Goal: Check status

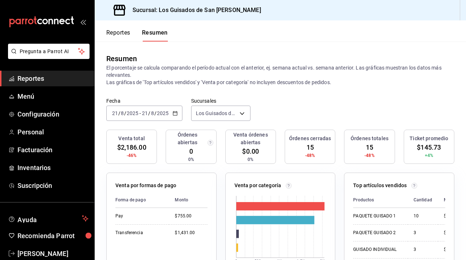
click at [181, 113] on div "2025-08-21 21 / 8 / 2025 - 2025-08-21 21 / 8 / 2025" at bounding box center [144, 113] width 76 height 15
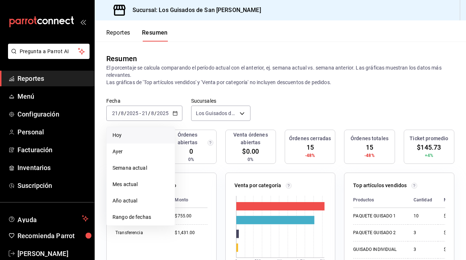
click at [137, 133] on span "Hoy" at bounding box center [141, 135] width 56 height 8
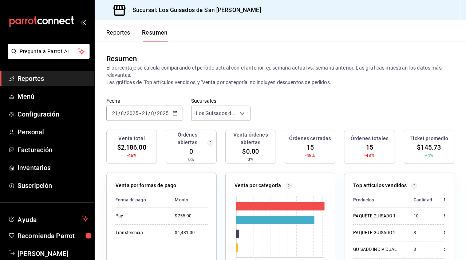
click at [169, 115] on div "2025-08-21 21 / 8 / 2025 - 2025-08-21 21 / 8 / 2025" at bounding box center [144, 113] width 76 height 15
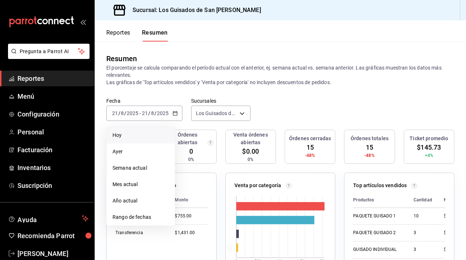
click at [145, 130] on li "Hoy" at bounding box center [141, 135] width 68 height 16
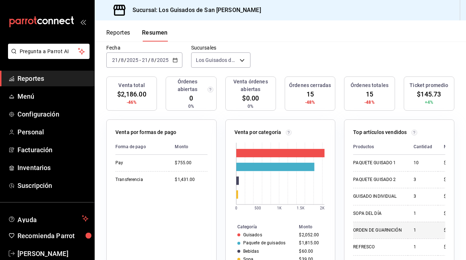
scroll to position [53, 0]
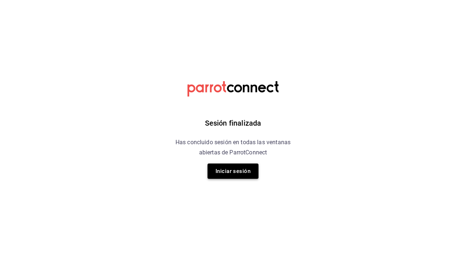
click at [231, 165] on button "Iniciar sesión" at bounding box center [233, 171] width 51 height 15
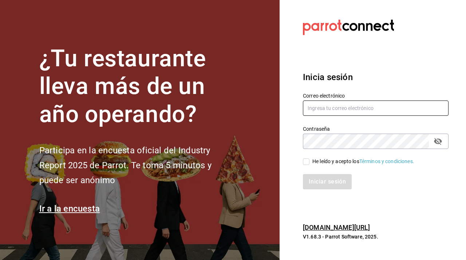
type input "javiersandovalm8@gmail.com"
click at [306, 162] on input "He leído y acepto los Términos y condiciones." at bounding box center [306, 161] width 7 height 7
checkbox input "true"
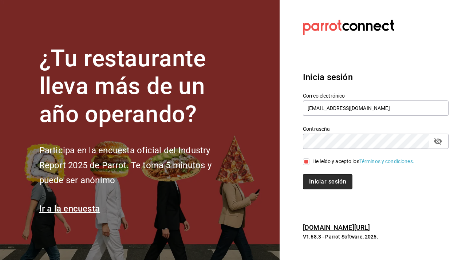
click at [316, 180] on button "Iniciar sesión" at bounding box center [328, 181] width 50 height 15
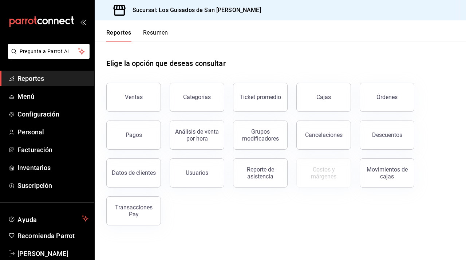
click at [150, 27] on div "Reportes Resumen" at bounding box center [132, 30] width 74 height 21
click at [150, 35] on button "Resumen" at bounding box center [155, 35] width 25 height 12
click at [150, 35] on html "Pregunta a Parrot AI Reportes Menú Configuración Personal Facturación Inventari…" at bounding box center [233, 130] width 466 height 260
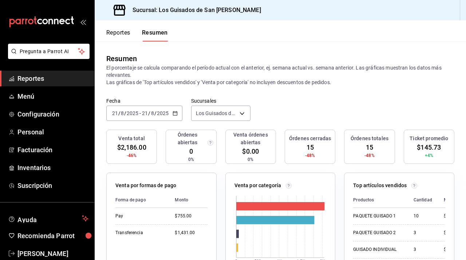
click at [165, 40] on button "Resumen" at bounding box center [155, 35] width 26 height 12
click at [161, 113] on input "2025" at bounding box center [163, 113] width 12 height 6
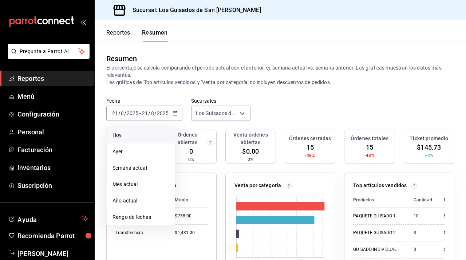
click at [152, 132] on span "Hoy" at bounding box center [141, 135] width 56 height 8
